Goal: Find specific page/section: Find specific page/section

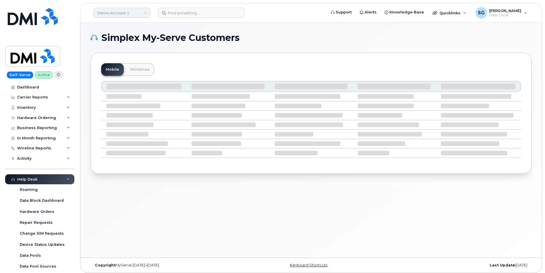
click at [130, 11] on link "Demo Account 1" at bounding box center [122, 13] width 57 height 10
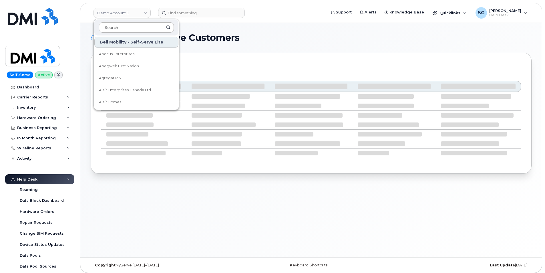
click at [126, 28] on input at bounding box center [136, 27] width 75 height 10
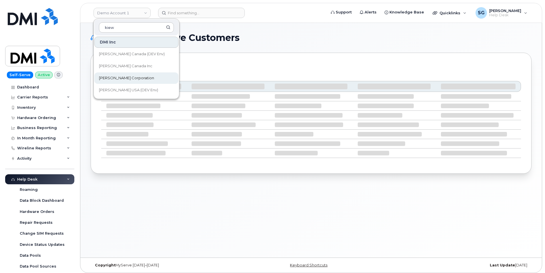
type input "kiew"
click at [126, 77] on span "[PERSON_NAME] Corporation" at bounding box center [126, 78] width 55 height 6
